Goal: Find specific page/section: Find specific page/section

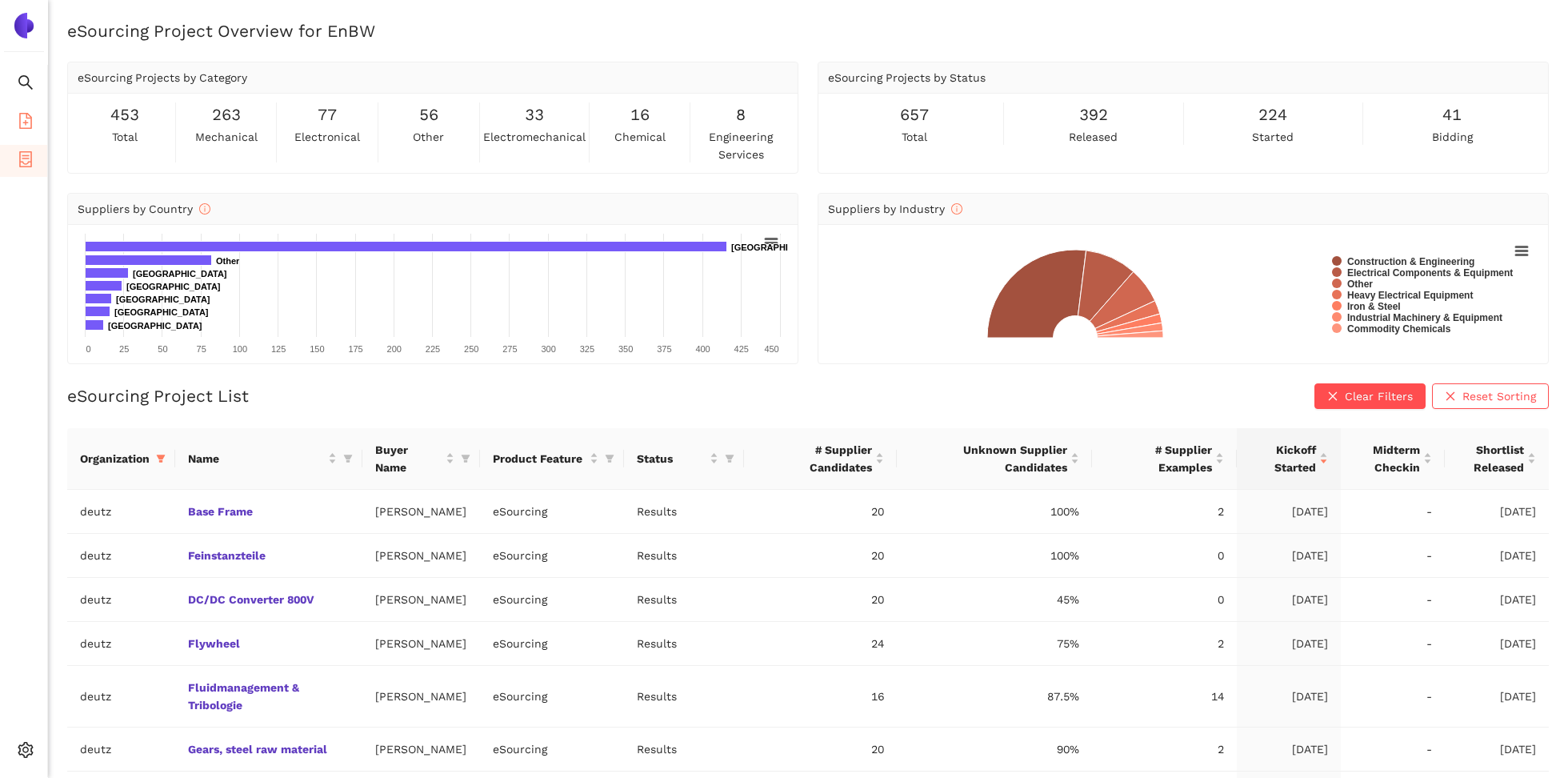
click at [16, 113] on li "eSourcing Templates" at bounding box center [24, 122] width 47 height 32
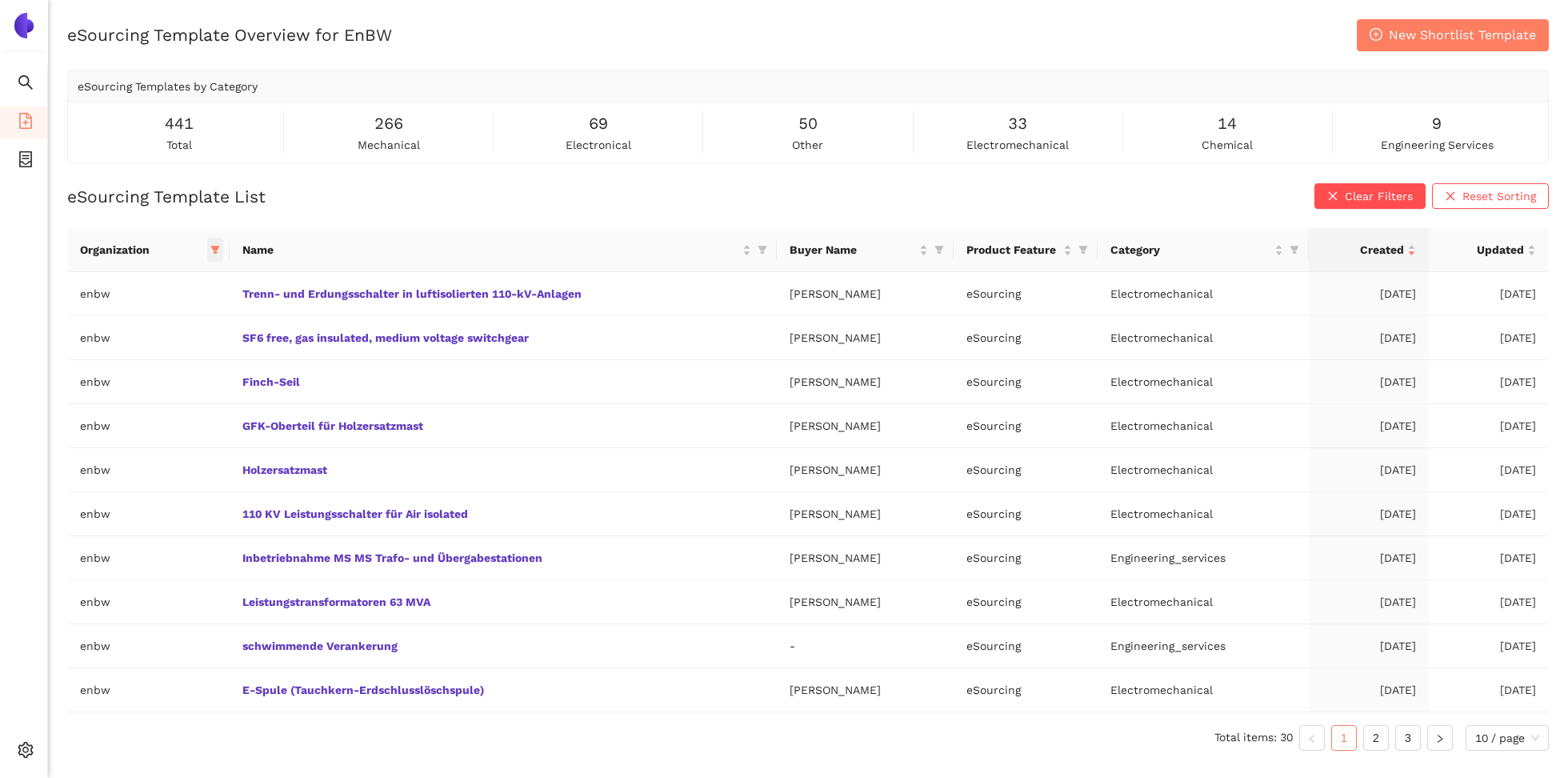
click at [212, 245] on icon "filter" at bounding box center [216, 250] width 10 height 10
click at [302, 178] on div "eSourcing Template Overview for EnBW New Shortlist Template eSourcing Templates…" at bounding box center [808, 409] width 1520 height 778
click at [27, 744] on icon "setting" at bounding box center [26, 750] width 16 height 16
click at [99, 637] on span "Internal Area" at bounding box center [116, 634] width 72 height 13
click at [216, 251] on icon "filter" at bounding box center [215, 250] width 9 height 8
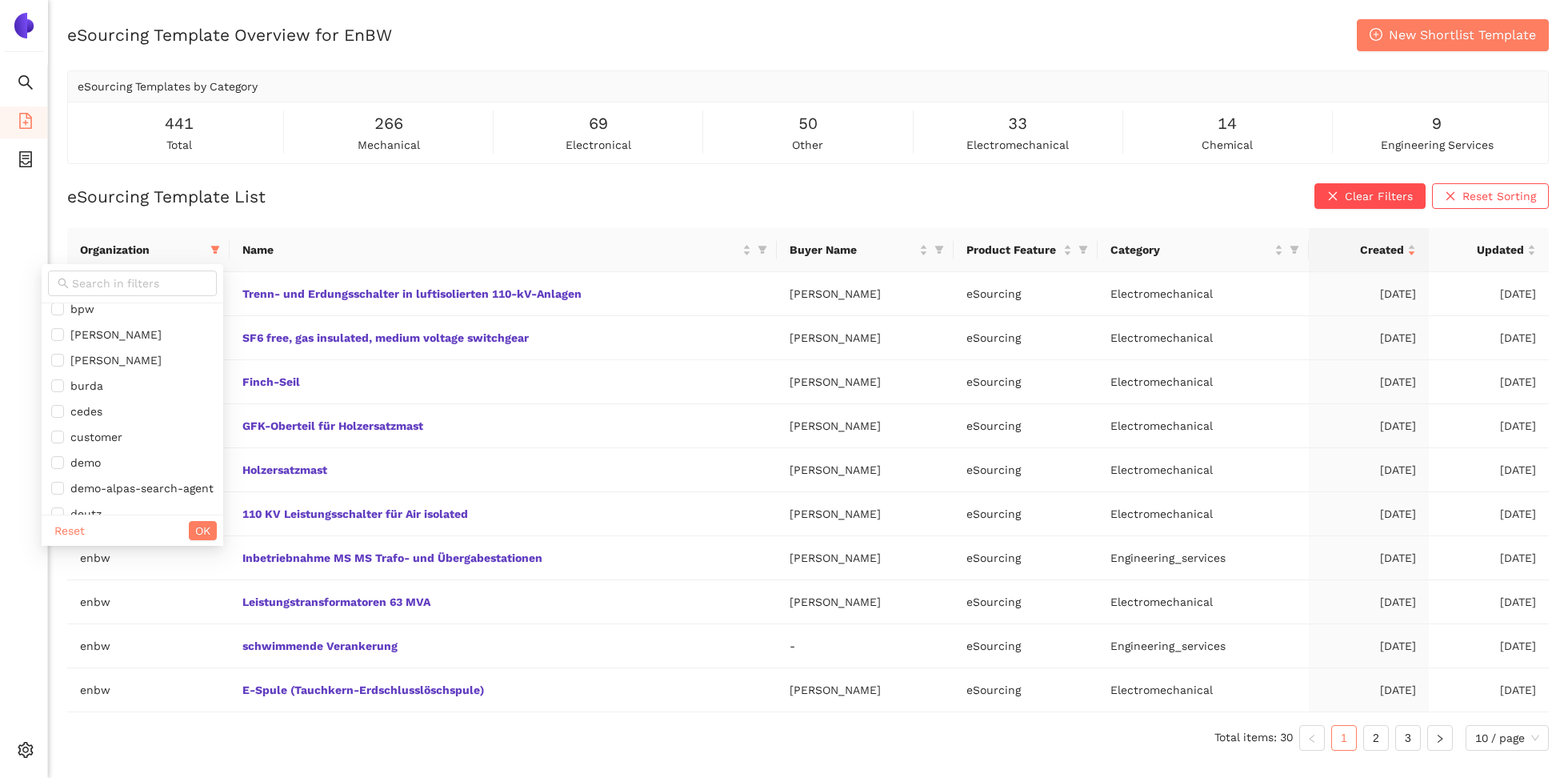
scroll to position [298, 0]
click at [116, 290] on input "text" at bounding box center [139, 283] width 135 height 18
type input "deu"
click at [117, 317] on span "deutz" at bounding box center [107, 318] width 37 height 13
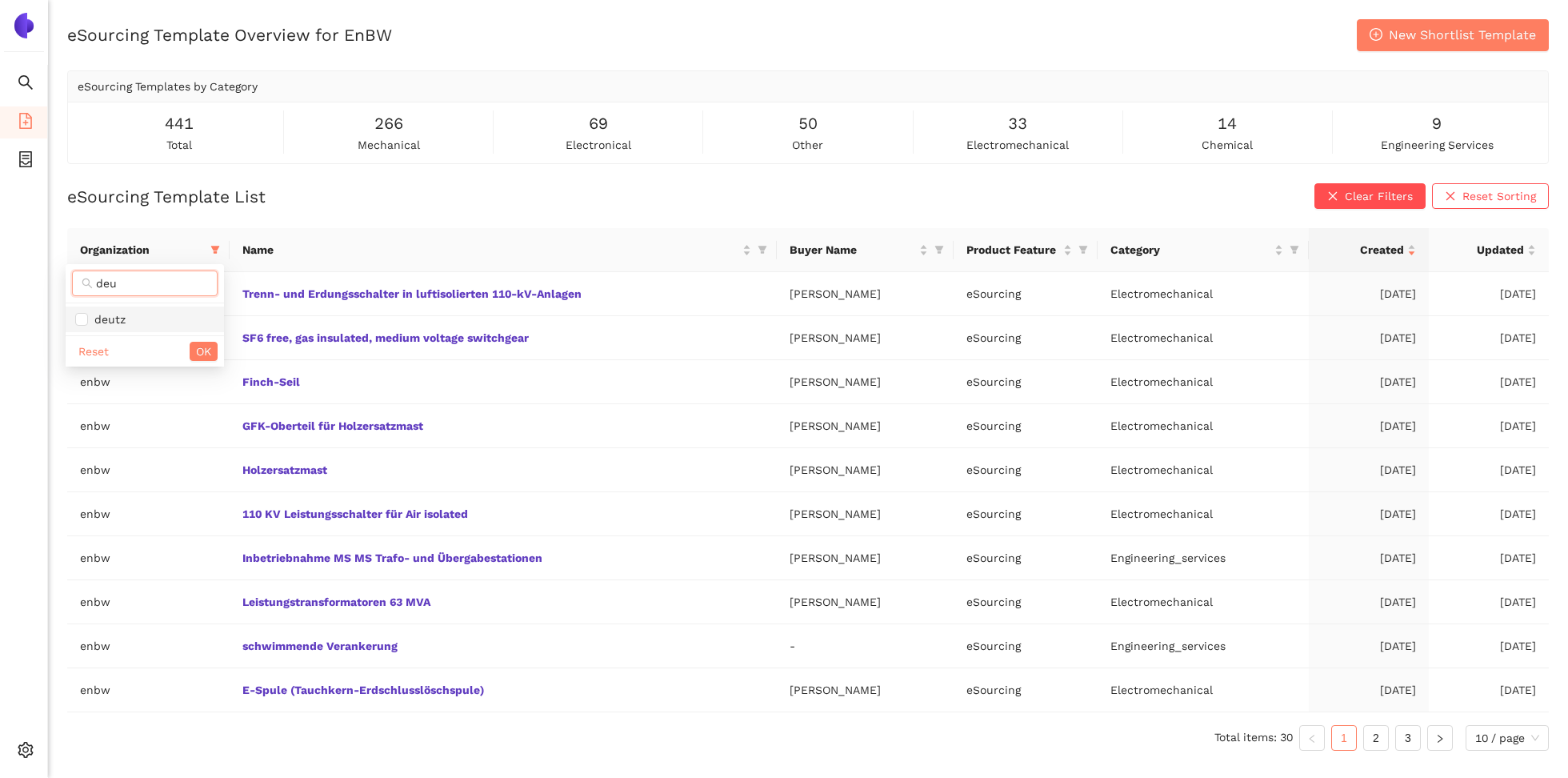
checkbox input "true"
click at [207, 342] on span "OK" at bounding box center [204, 351] width 16 height 18
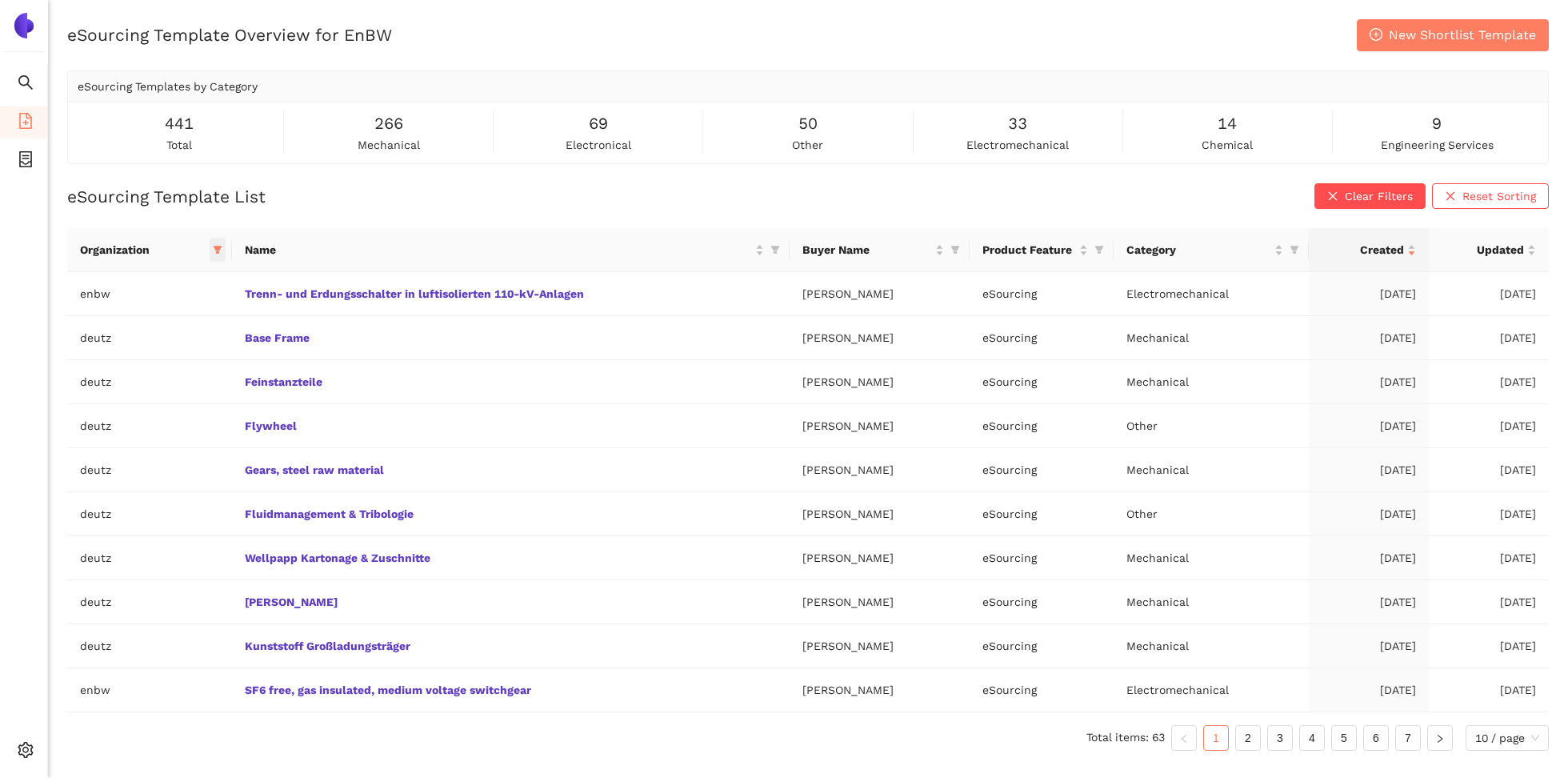
click at [220, 250] on icon "filter" at bounding box center [218, 250] width 10 height 10
click at [128, 294] on span at bounding box center [133, 283] width 169 height 25
type input "enb"
click at [130, 320] on span "enbw" at bounding box center [146, 319] width 139 height 18
checkbox input "false"
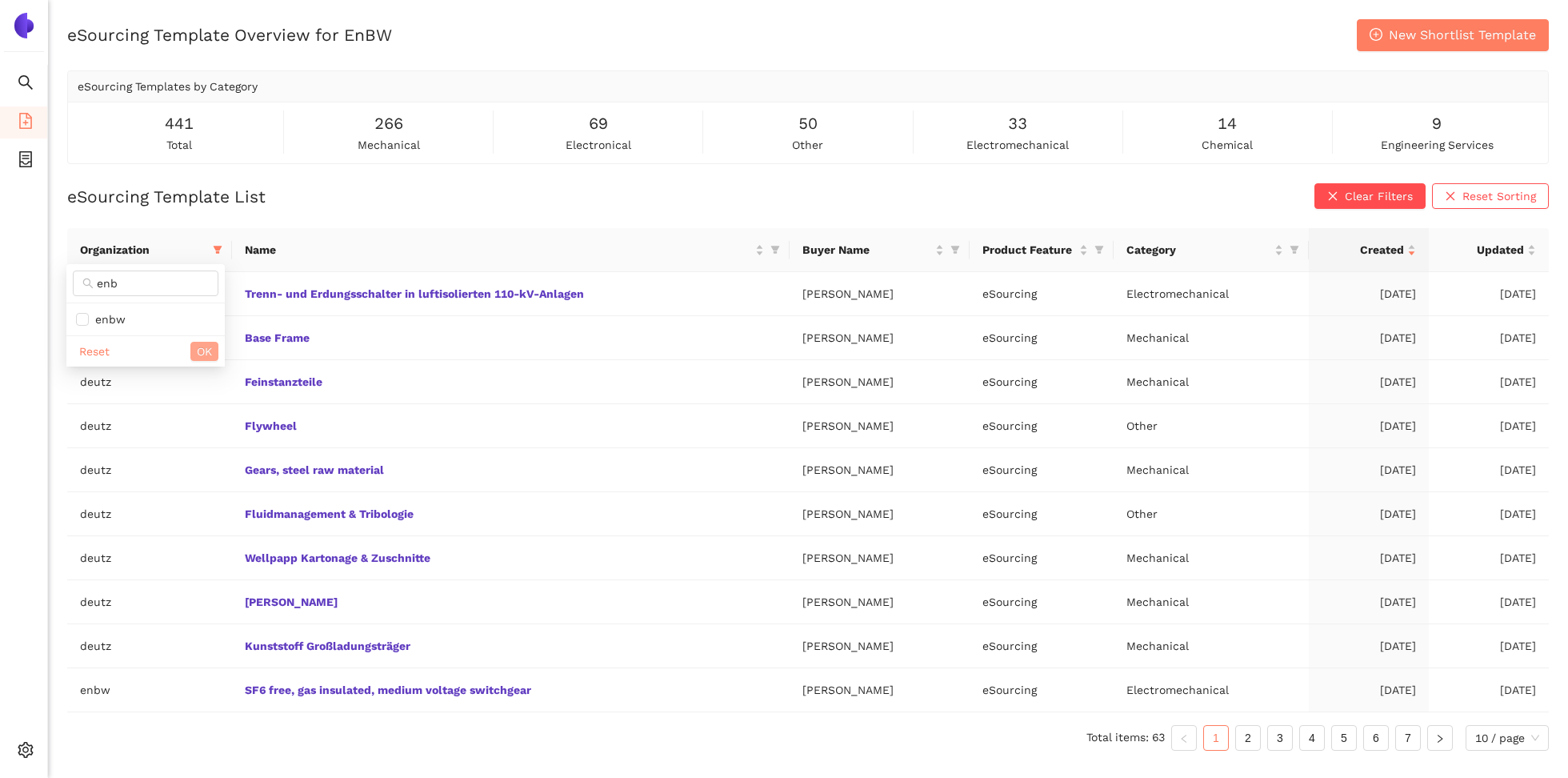
click at [202, 345] on span "OK" at bounding box center [205, 351] width 16 height 18
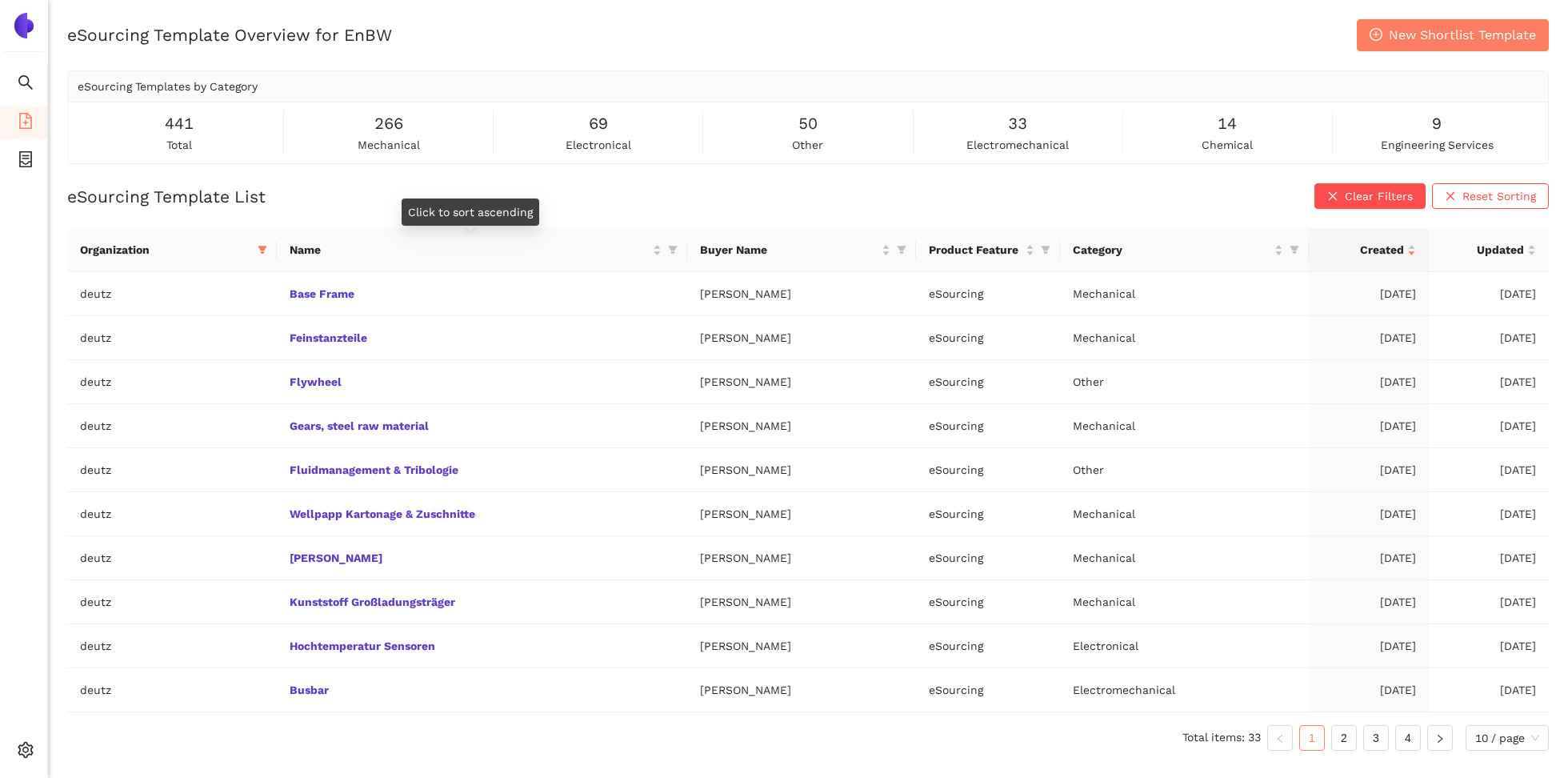
click at [497, 206] on div "Click to sort ascending" at bounding box center [470, 212] width 137 height 27
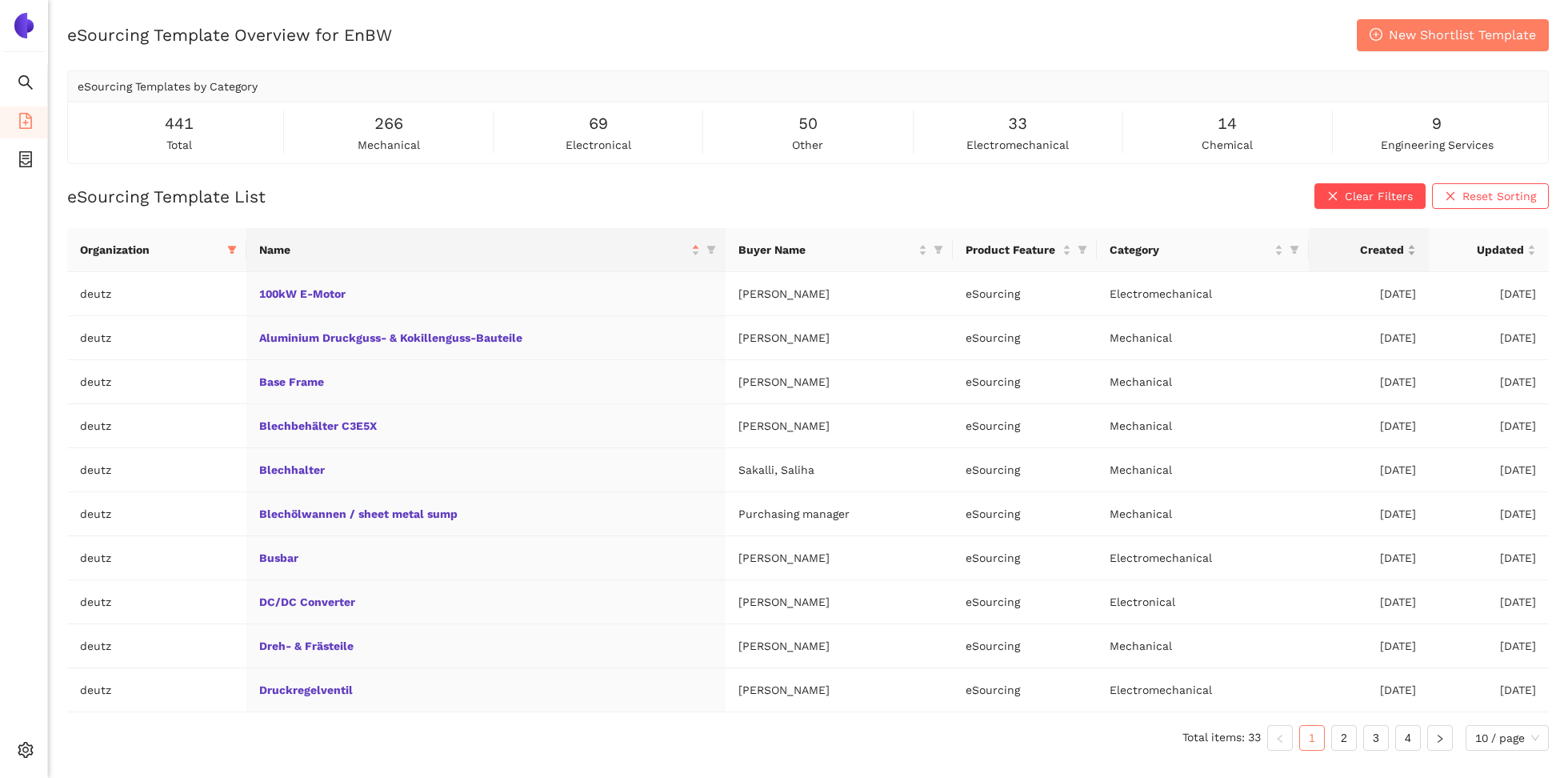
click at [1416, 255] on div "Created" at bounding box center [1369, 250] width 94 height 18
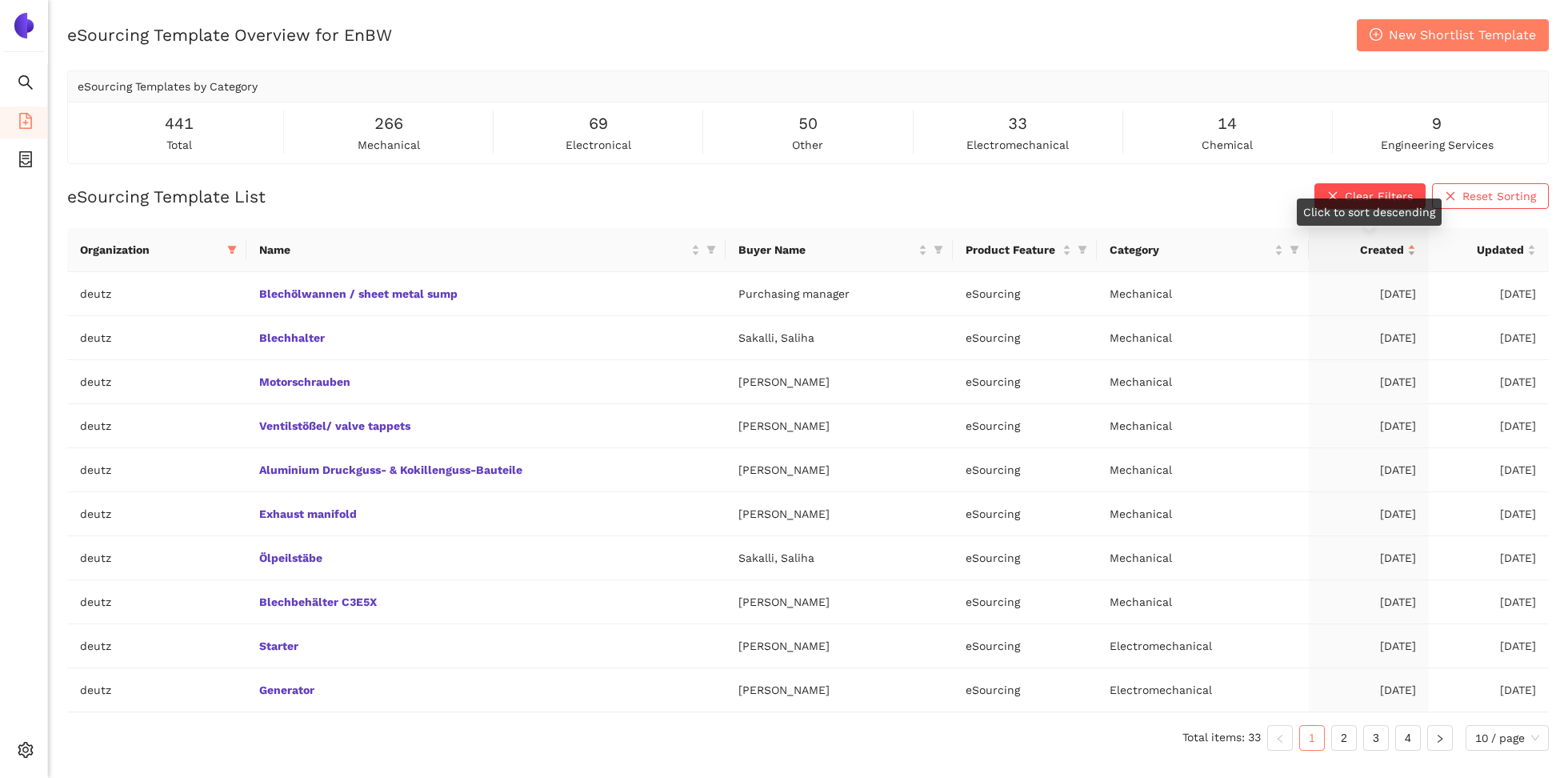
click at [1415, 253] on div "Created" at bounding box center [1369, 250] width 94 height 18
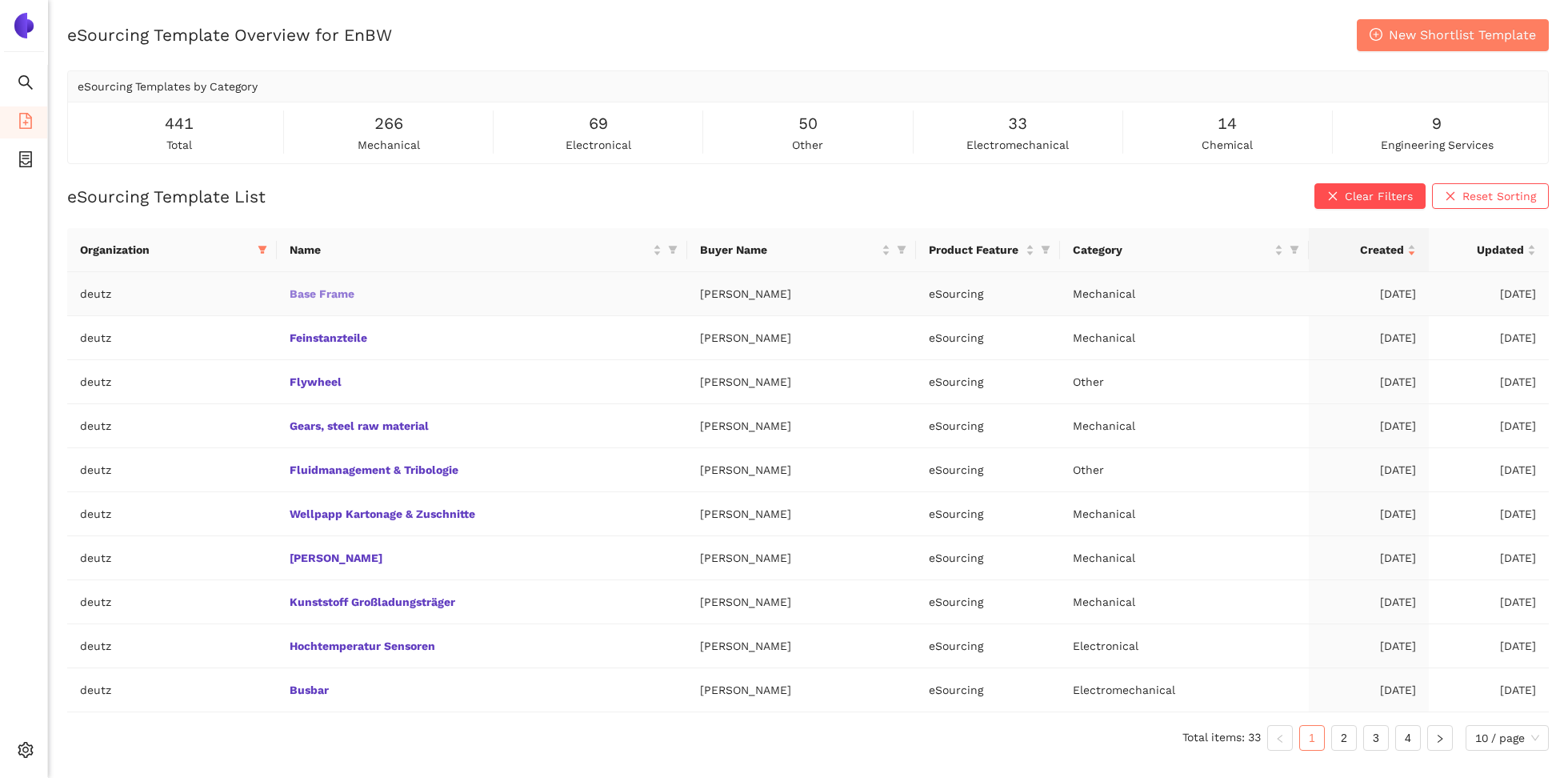
click at [0, 0] on link "Base Frame" at bounding box center [0, 0] width 0 height 0
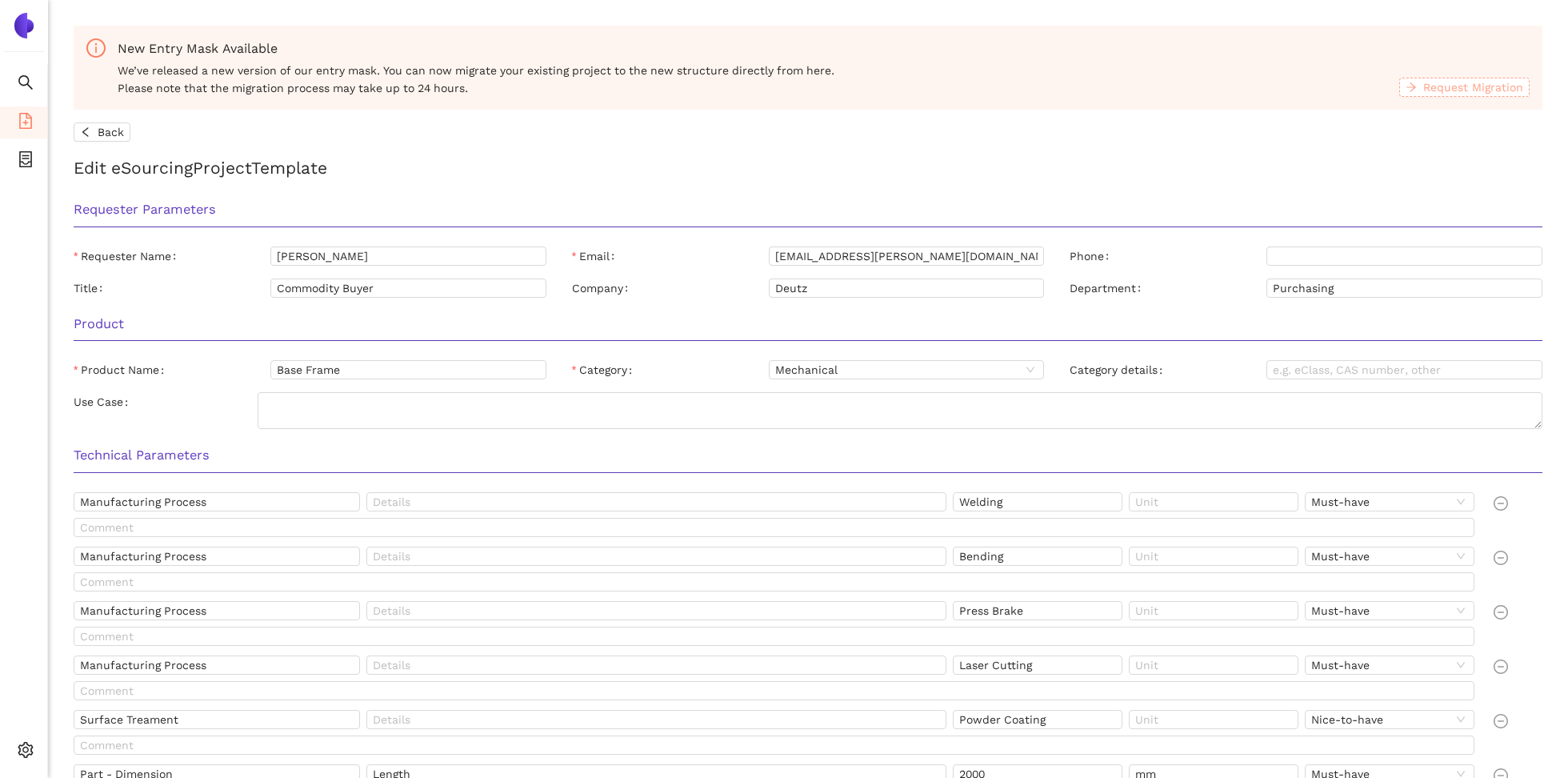
click at [1458, 80] on span "Request Migration" at bounding box center [1473, 87] width 100 height 18
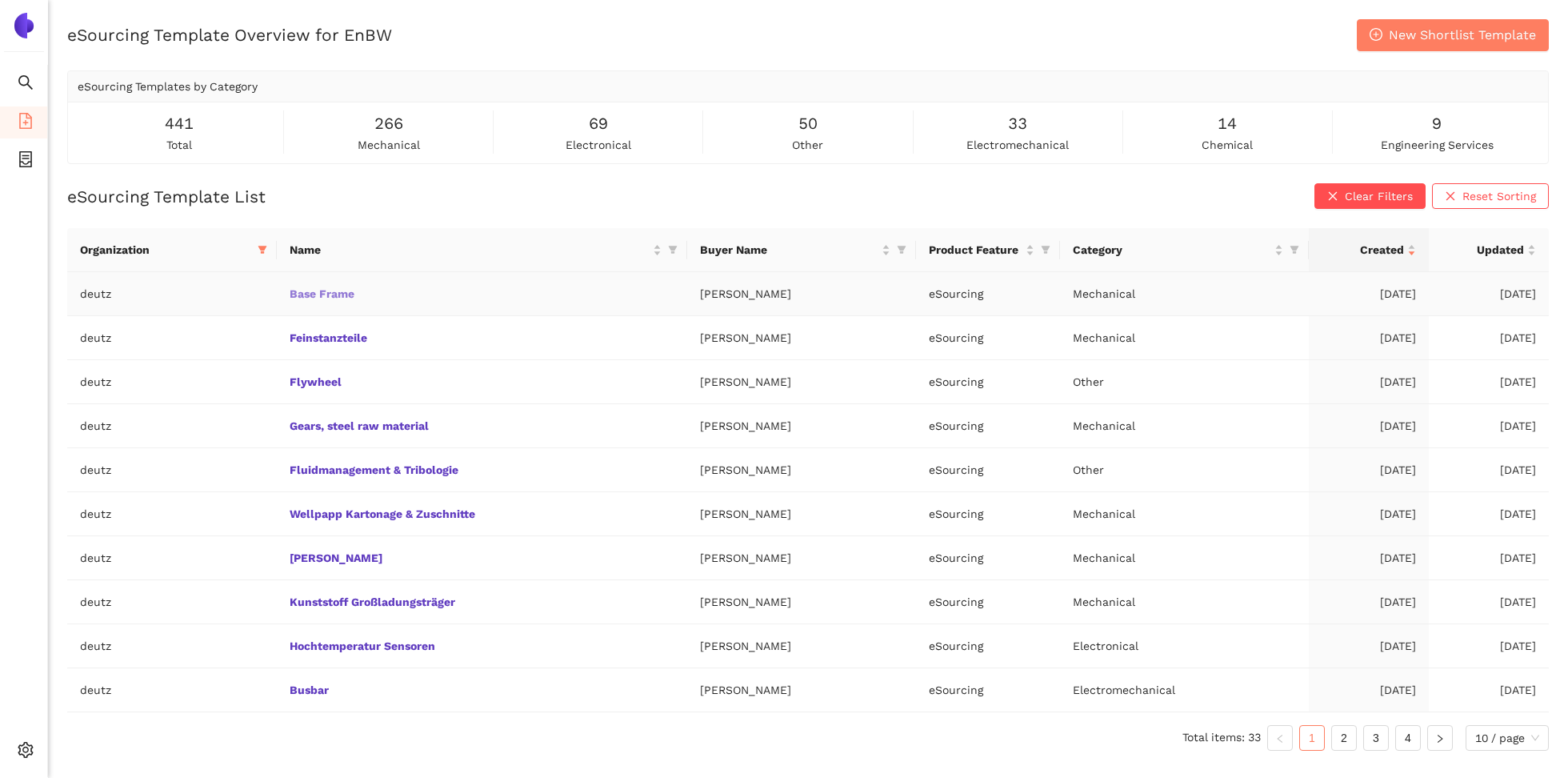
click at [0, 0] on link "Base Frame" at bounding box center [0, 0] width 0 height 0
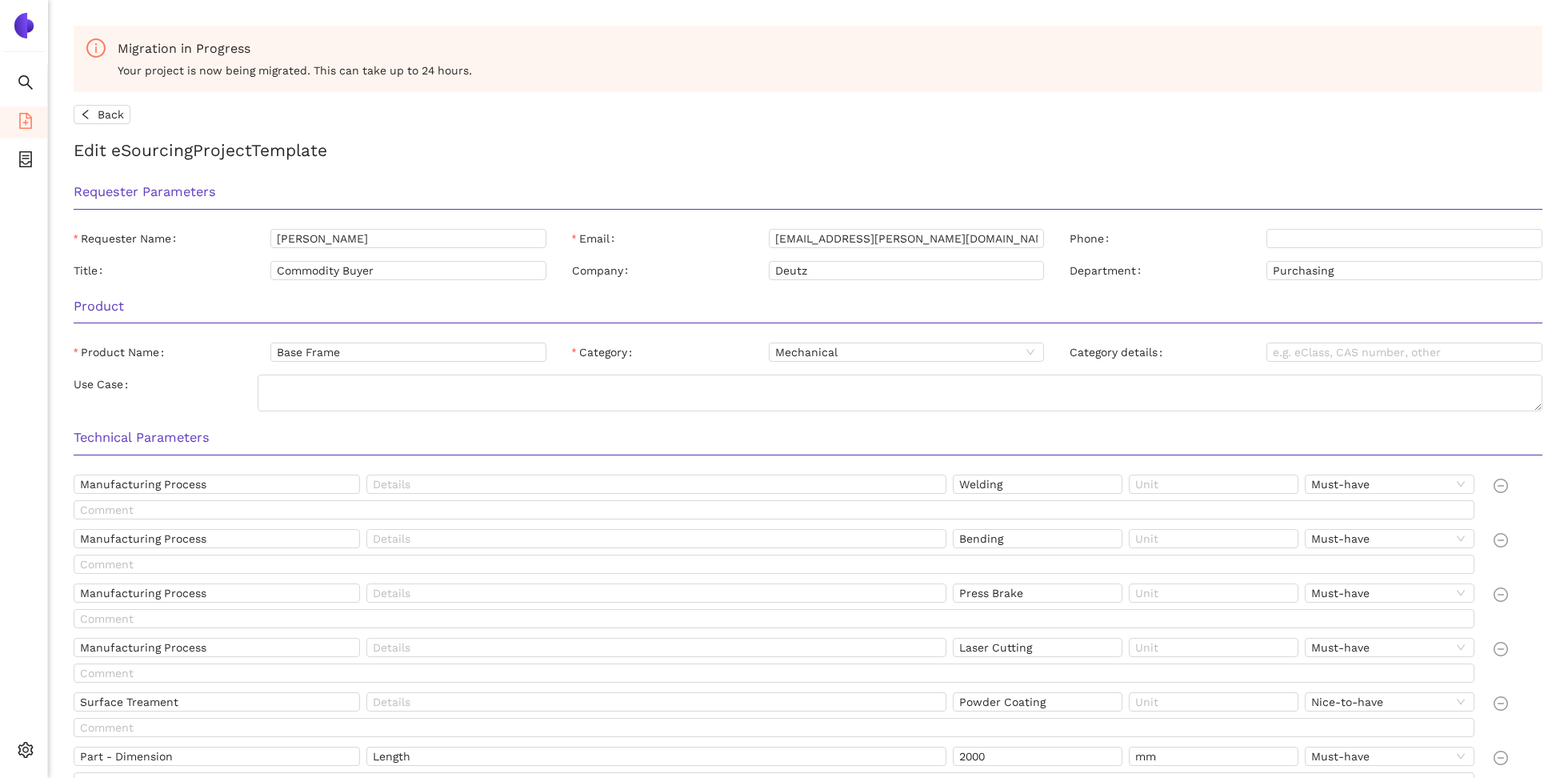
click at [10, 133] on li "eSourcing Templates" at bounding box center [24, 122] width 47 height 32
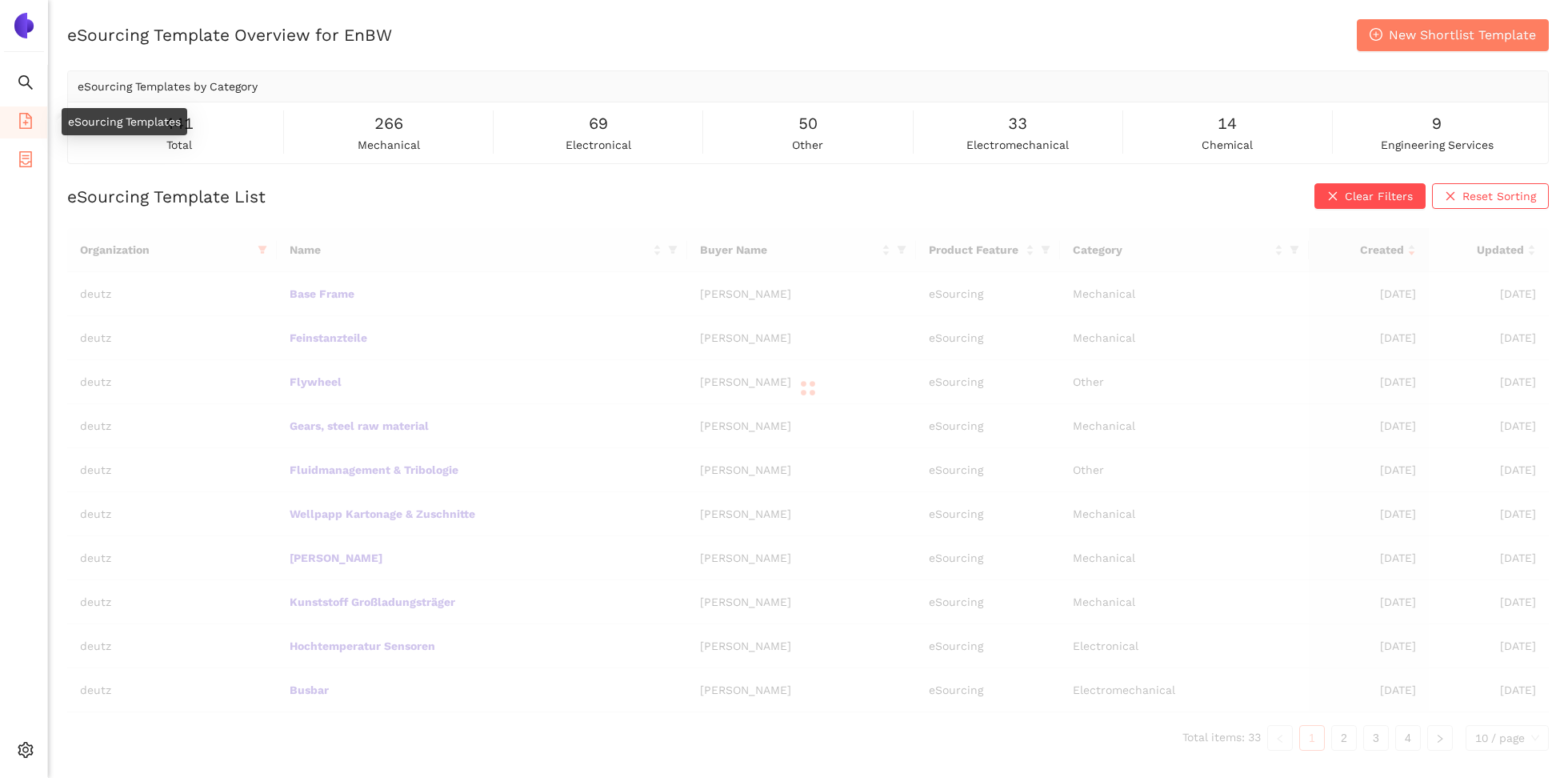
click at [19, 154] on icon "container" at bounding box center [25, 159] width 16 height 16
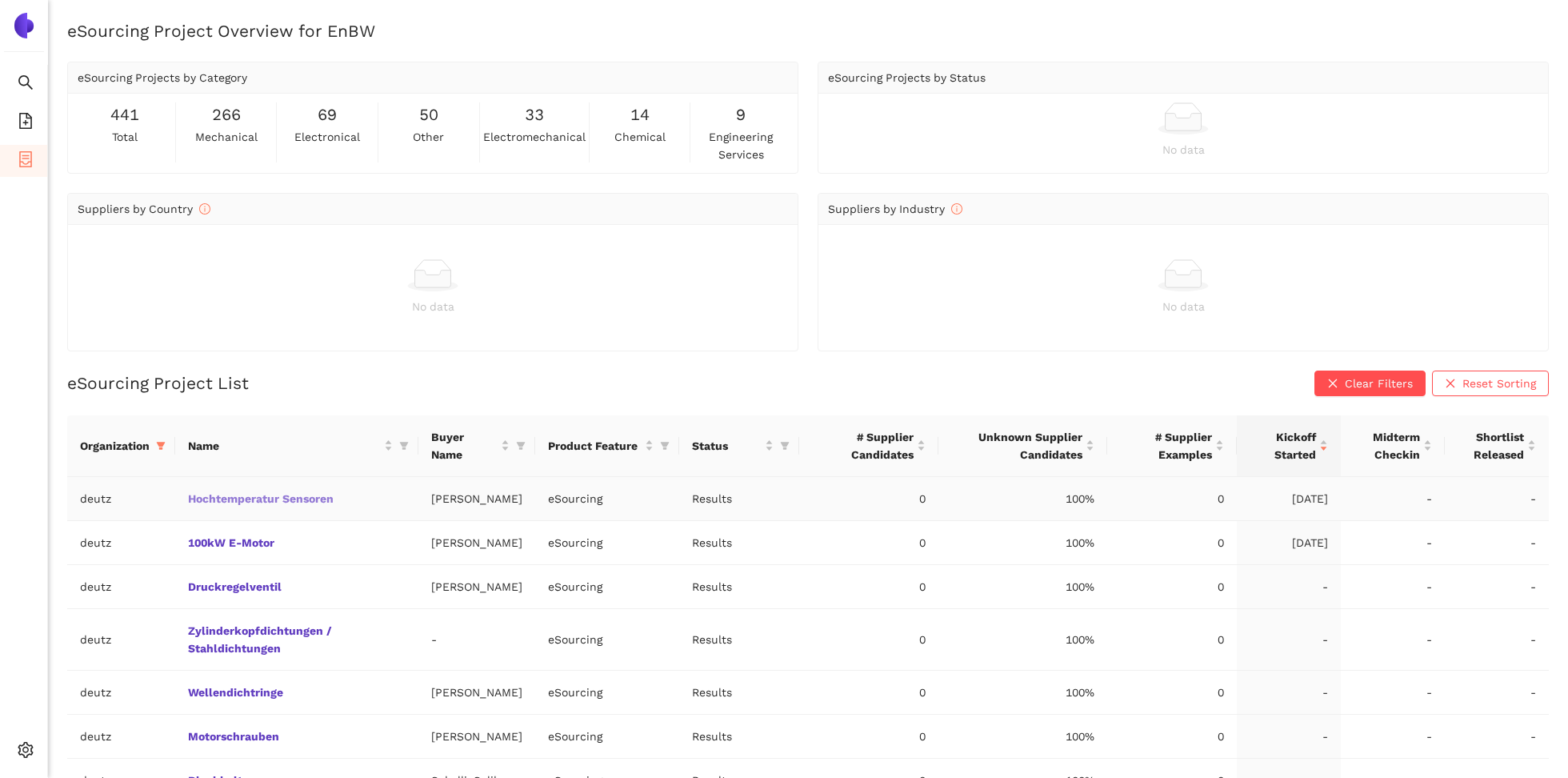
click at [0, 0] on link "Hochtemperatur Sensoren" at bounding box center [0, 0] width 0 height 0
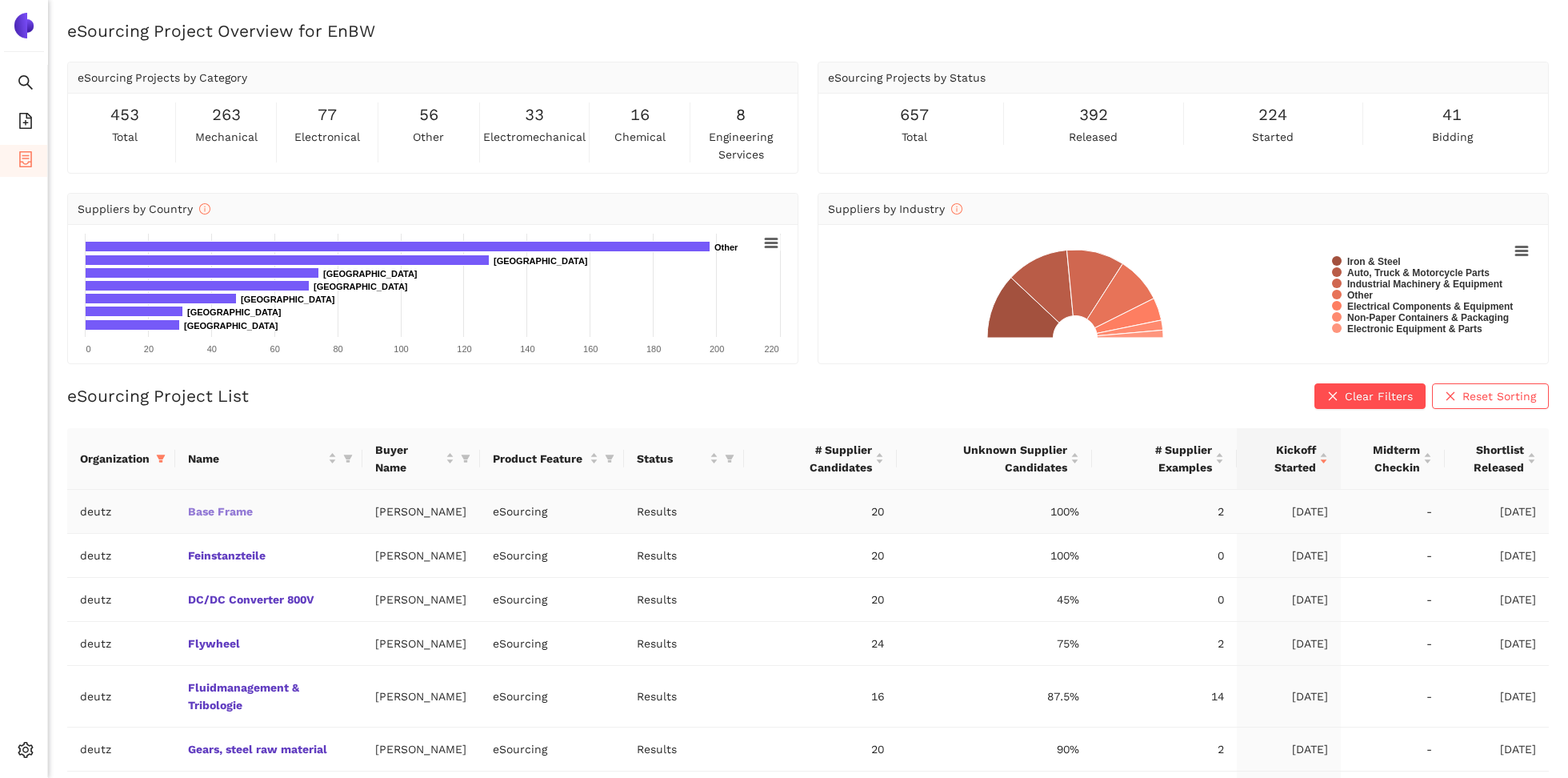
click at [0, 0] on link "Base Frame" at bounding box center [0, 0] width 0 height 0
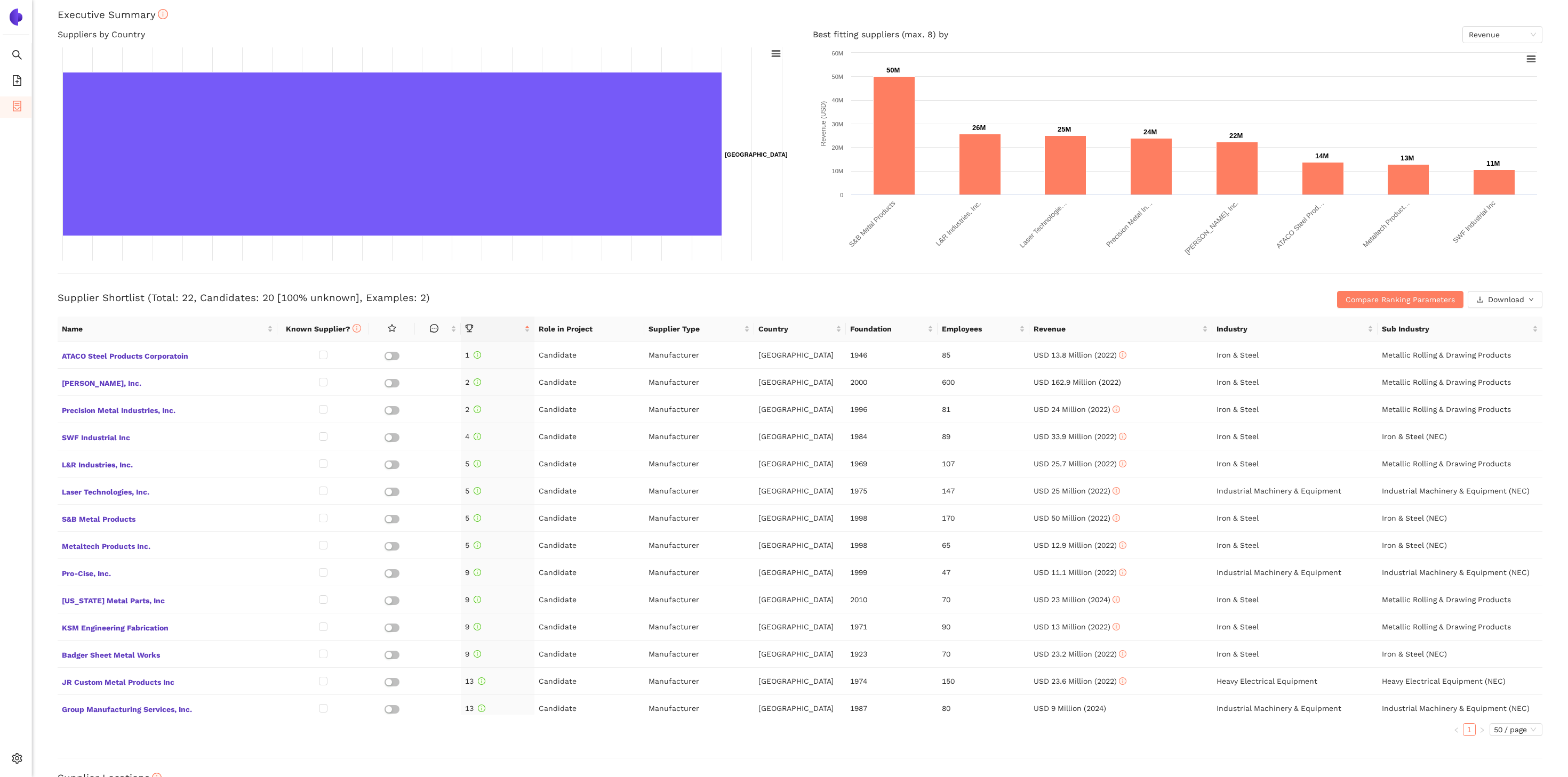
scroll to position [155, 0]
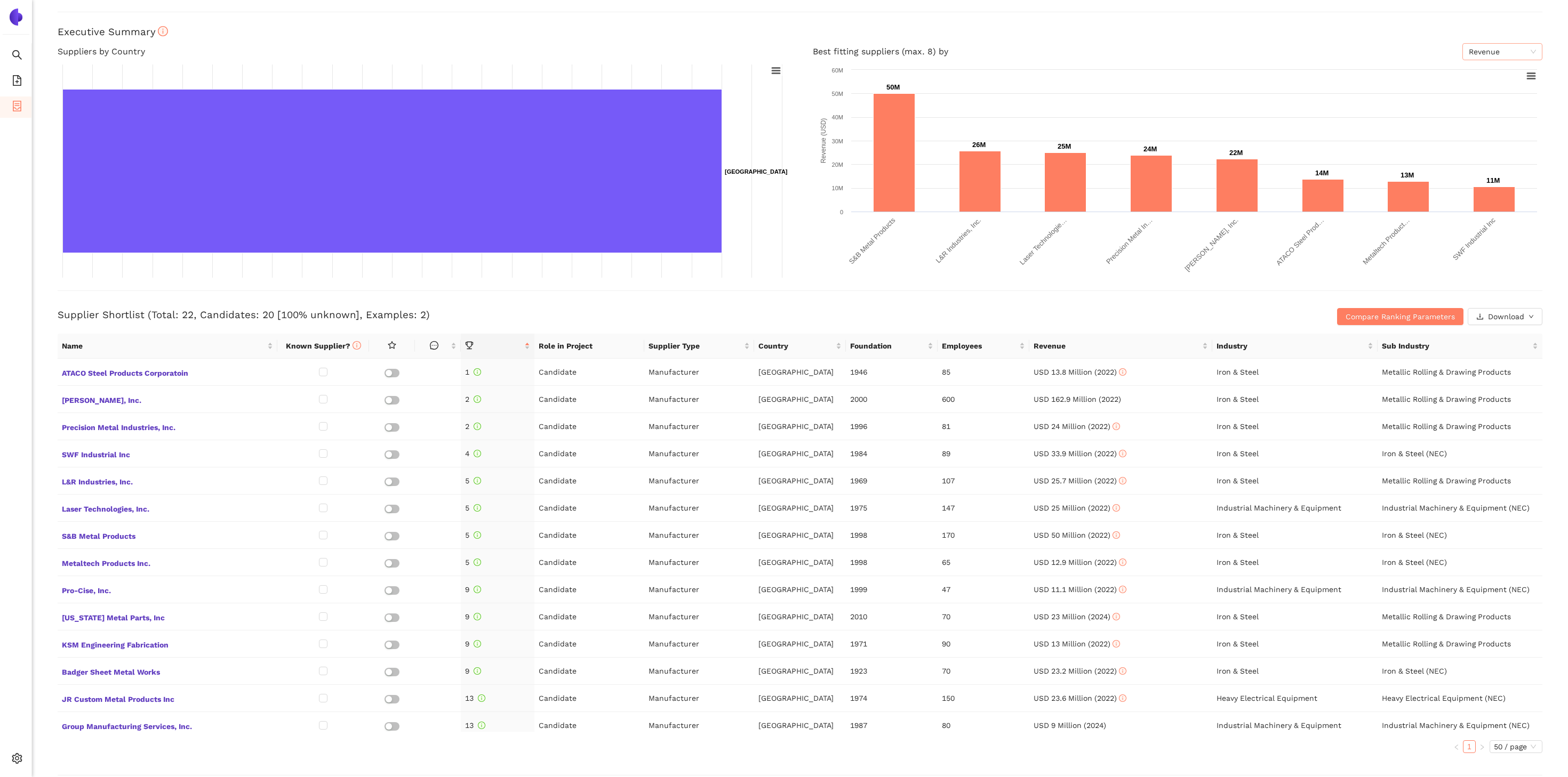
click at [1045, 45] on span "Revenue" at bounding box center [1502, 52] width 67 height 16
click at [1045, 95] on div "Employees" at bounding box center [1502, 90] width 67 height 12
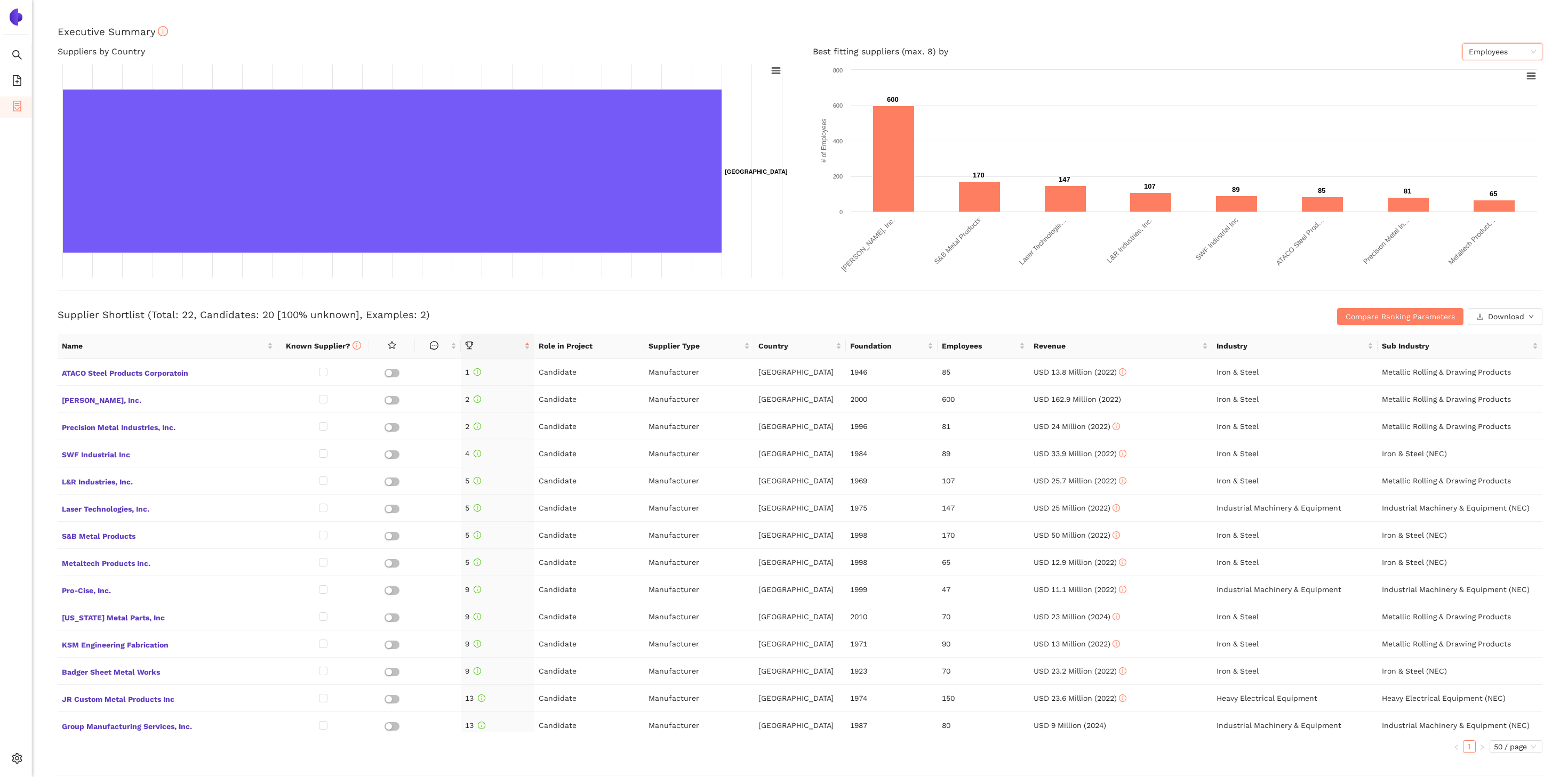
click at [1045, 54] on span "Employees" at bounding box center [1502, 52] width 67 height 16
click at [1045, 72] on div "Revenue" at bounding box center [1502, 73] width 67 height 12
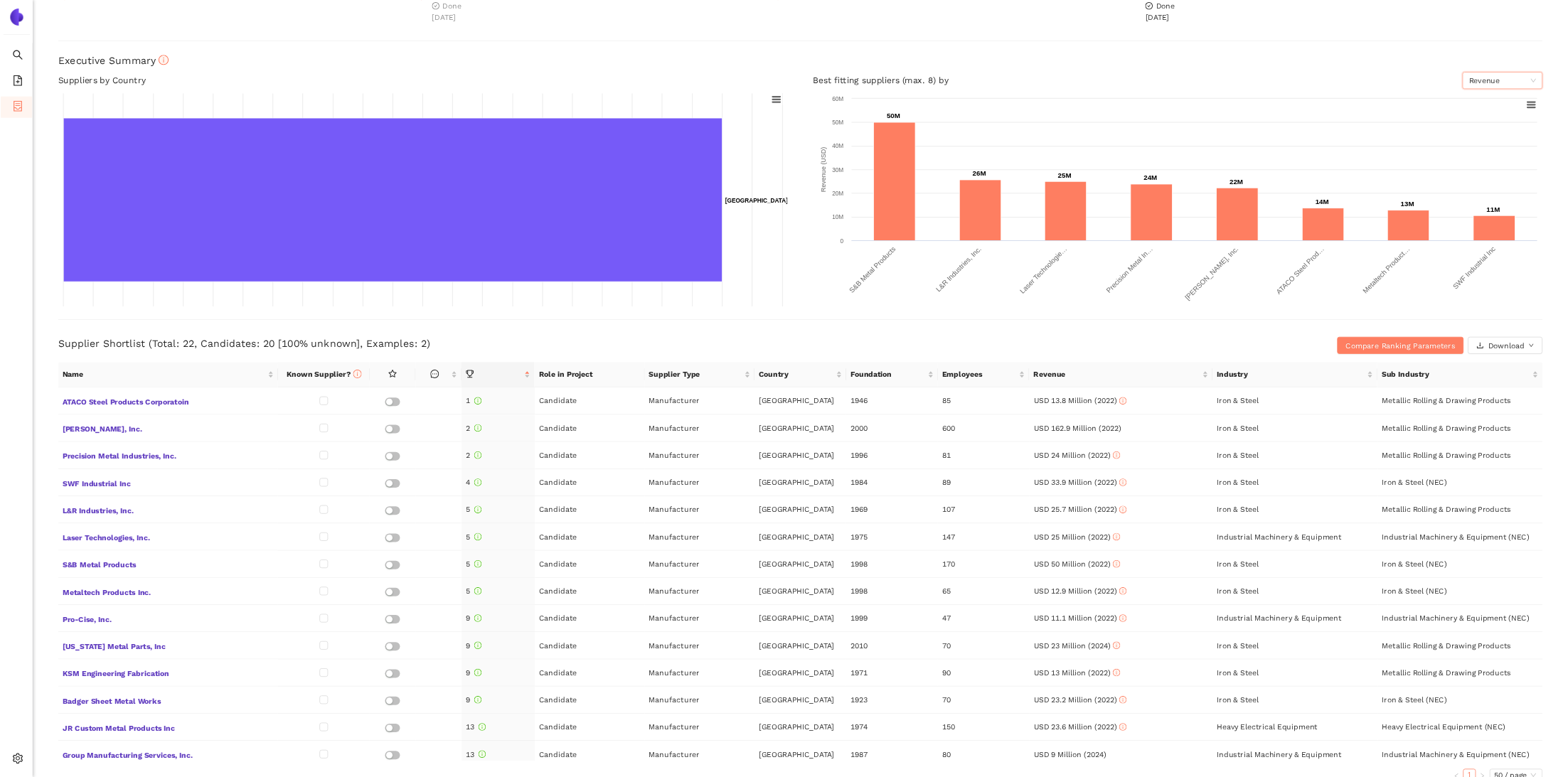
scroll to position [168, 0]
